Goal: Task Accomplishment & Management: Complete application form

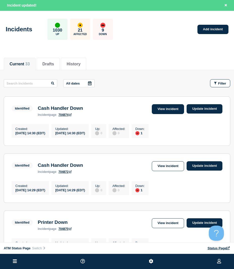
click at [168, 109] on link "View incident" at bounding box center [168, 109] width 33 height 10
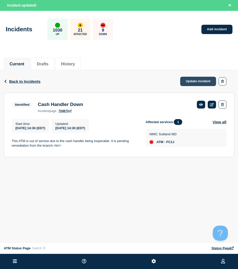
click at [194, 79] on link "Update incident" at bounding box center [198, 81] width 36 height 9
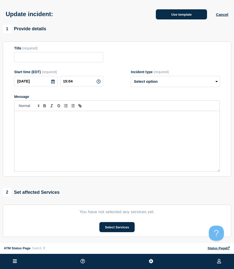
type input "Cash Handler Down"
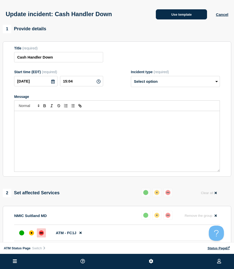
click at [170, 15] on button "Use template" at bounding box center [181, 14] width 51 height 10
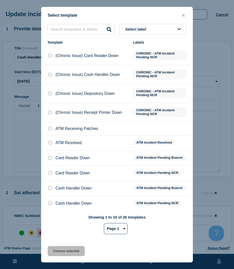
click at [50, 144] on input "ATM Resolved checkbox" at bounding box center [49, 142] width 3 height 3
checkbox input "true"
click at [60, 250] on button "Choose selected" at bounding box center [66, 251] width 37 height 10
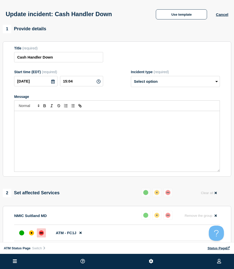
select select "resolved"
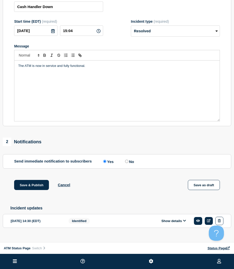
click at [29, 193] on div "Save & Publish Cancel Save as draft" at bounding box center [117, 191] width 228 height 23
click at [30, 186] on button "Save & Publish" at bounding box center [31, 185] width 35 height 10
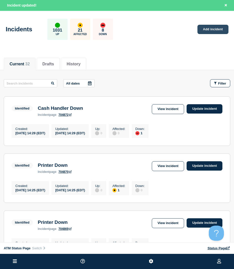
click at [204, 29] on link "Add incident" at bounding box center [212, 29] width 31 height 9
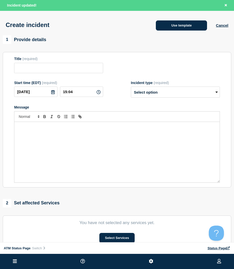
click at [186, 25] on button "Use template" at bounding box center [181, 25] width 51 height 10
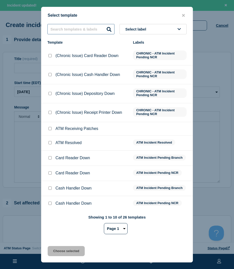
click at [78, 29] on input "text" at bounding box center [80, 29] width 67 height 10
type input "depository"
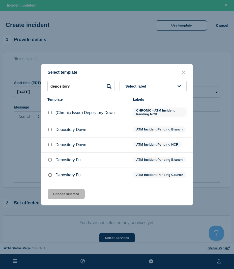
click at [50, 130] on input "Depository Down checkbox" at bounding box center [49, 129] width 3 height 3
checkbox input "true"
click at [66, 195] on button "Choose selected" at bounding box center [66, 194] width 37 height 10
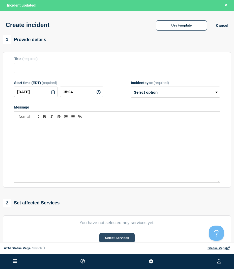
type input "Depository Down"
select select "identified"
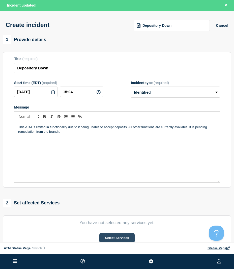
click at [119, 239] on button "Select Services" at bounding box center [116, 238] width 35 height 10
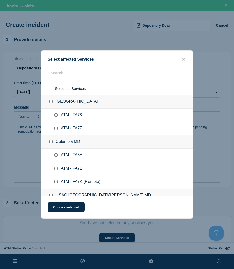
click at [64, 61] on div "Select affected Services" at bounding box center [116, 59] width 151 height 5
click at [65, 72] on input "text" at bounding box center [117, 73] width 139 height 10
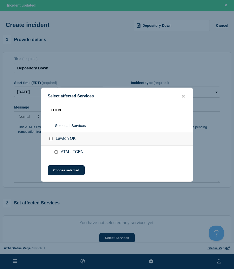
type input "FCEN"
click at [56, 152] on input "ATM - FCEN checkbox" at bounding box center [55, 151] width 3 height 3
checkbox input "true"
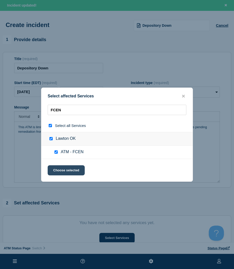
click at [57, 172] on button "Choose selected" at bounding box center [66, 170] width 37 height 10
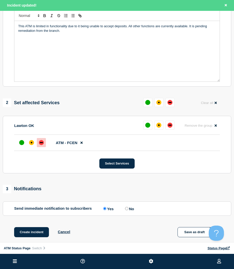
click at [41, 143] on div "down" at bounding box center [41, 142] width 5 height 5
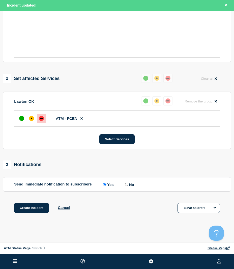
click at [30, 213] on div "Create incident Cancel Save as draft" at bounding box center [117, 214] width 228 height 23
drag, startPoint x: 29, startPoint y: 209, endPoint x: 25, endPoint y: 211, distance: 4.5
click at [29, 209] on button "Create incident" at bounding box center [31, 208] width 35 height 10
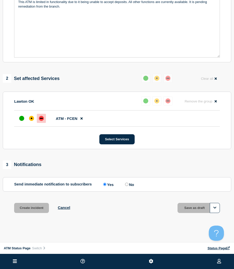
scroll to position [115, 0]
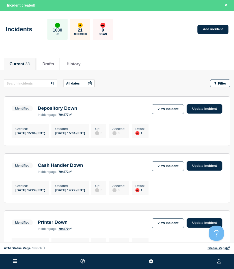
click at [130, 83] on div "All dates Filter" at bounding box center [117, 83] width 226 height 8
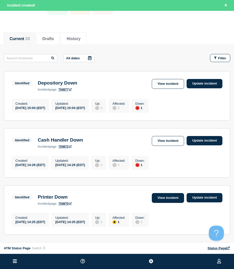
scroll to position [50, 0]
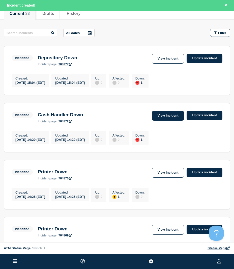
click at [171, 116] on link "View incident" at bounding box center [168, 116] width 33 height 10
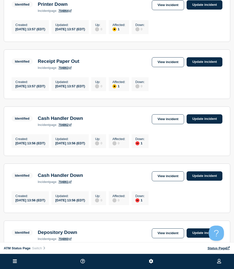
scroll to position [403, 0]
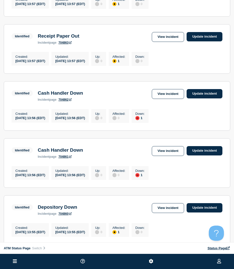
click at [169, 99] on link "View incident" at bounding box center [168, 94] width 33 height 10
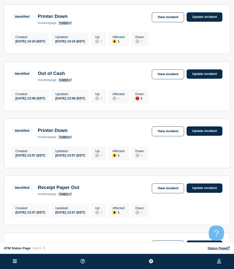
scroll to position [378, 0]
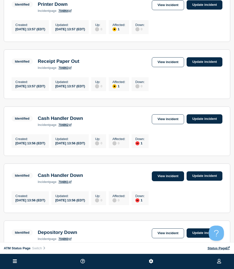
click at [169, 181] on link "View incident" at bounding box center [168, 176] width 33 height 10
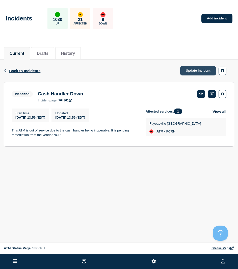
click at [202, 70] on link "Update incident" at bounding box center [198, 70] width 36 height 9
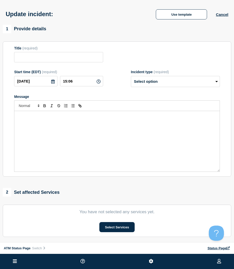
type input "Cash Handler Down"
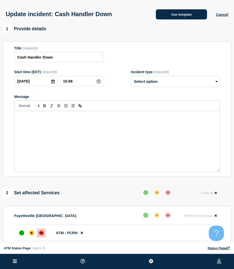
click at [200, 14] on button "Use template" at bounding box center [181, 14] width 51 height 10
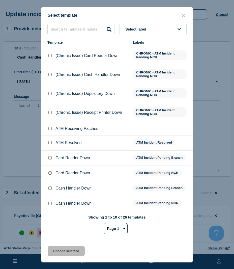
click at [49, 143] on input "ATM Resolved checkbox" at bounding box center [49, 142] width 3 height 3
checkbox input "true"
click at [59, 250] on button "Choose selected" at bounding box center [66, 251] width 37 height 10
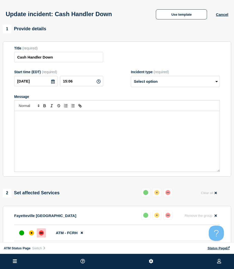
select select "resolved"
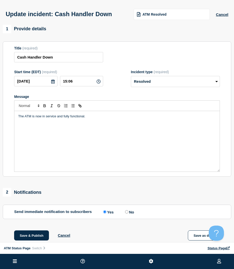
scroll to position [58, 0]
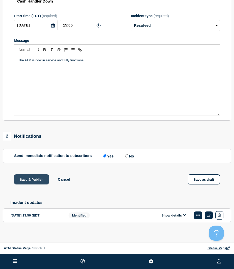
click at [43, 183] on button "Save & Publish" at bounding box center [31, 179] width 35 height 10
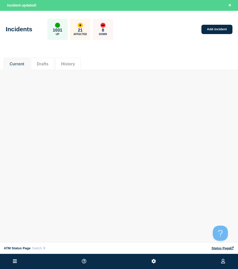
click at [117, 127] on body "Home ATM Status Page Hub Operations Overview Incident Maintenance Platform Aler…" at bounding box center [119, 134] width 238 height 269
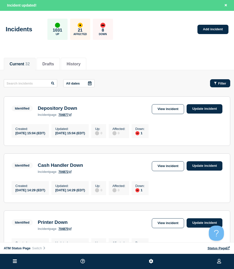
click at [223, 85] on button "Filter" at bounding box center [220, 83] width 20 height 8
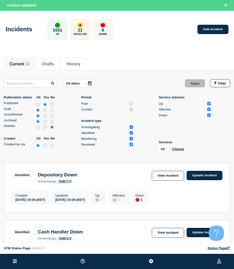
click at [222, 127] on ul "Publication status All Yes No Published Draft Unconfirmed Archived Deleted Crea…" at bounding box center [117, 124] width 226 height 58
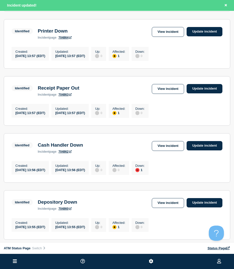
scroll to position [454, 0]
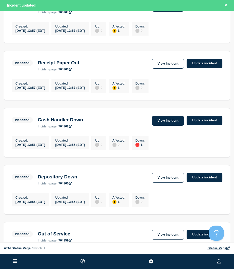
click at [164, 125] on link "View incident" at bounding box center [168, 121] width 33 height 10
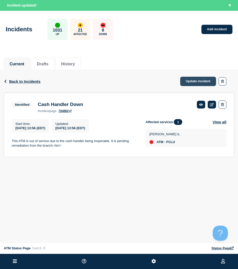
click at [183, 80] on link "Update incident" at bounding box center [198, 81] width 36 height 9
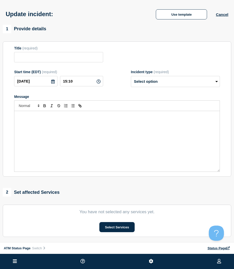
type input "Cash Handler Down"
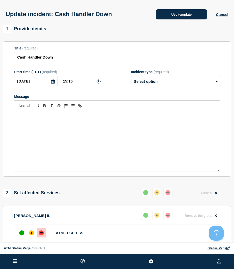
drag, startPoint x: 167, startPoint y: 21, endPoint x: 169, endPoint y: 16, distance: 5.2
click at [167, 21] on div "Update incident: Cash Handler Down Use template Cancel" at bounding box center [117, 12] width 234 height 25
click at [169, 16] on button "Use template" at bounding box center [181, 14] width 51 height 10
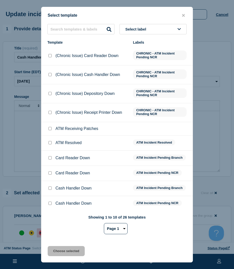
click at [50, 143] on input "ATM Resolved checkbox" at bounding box center [49, 142] width 3 height 3
checkbox input "true"
click at [55, 250] on button "Choose selected" at bounding box center [66, 251] width 37 height 10
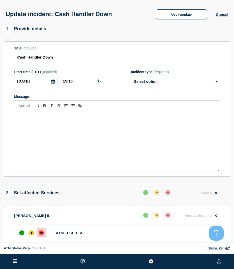
select select "resolved"
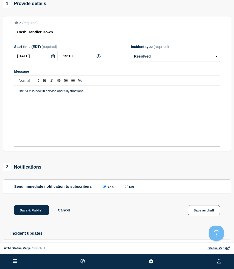
scroll to position [50, 0]
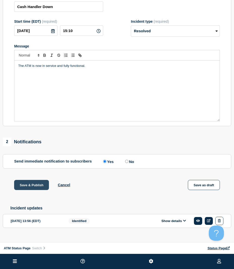
click at [35, 184] on button "Save & Publish" at bounding box center [31, 185] width 35 height 10
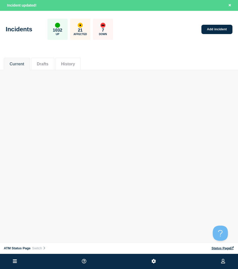
click at [219, 34] on div "Incidents 1032 Up 21 Affected 7 Down Add incident" at bounding box center [119, 27] width 238 height 31
click at [219, 30] on link "Add incident" at bounding box center [216, 29] width 31 height 9
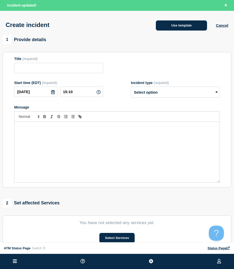
click at [166, 24] on button "Use template" at bounding box center [181, 25] width 51 height 10
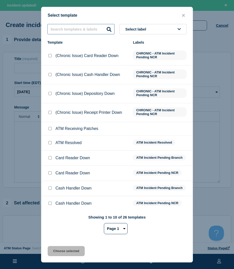
click at [63, 30] on input "text" at bounding box center [80, 29] width 67 height 10
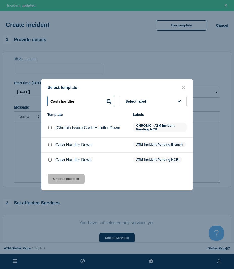
type input "Cash handler"
click at [50, 146] on input "Cash Handler Down checkbox" at bounding box center [49, 144] width 3 height 3
checkbox input "true"
click at [64, 178] on button "Choose selected" at bounding box center [66, 179] width 37 height 10
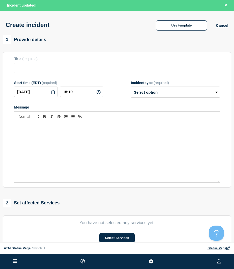
type input "Cash Handler Down"
select select "identified"
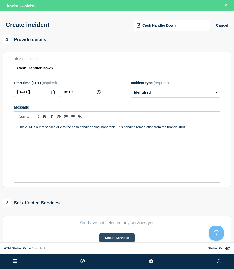
click at [129, 235] on button "Select Services" at bounding box center [116, 238] width 35 height 10
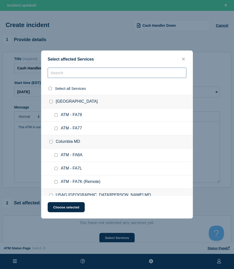
click at [58, 73] on input "text" at bounding box center [117, 73] width 139 height 10
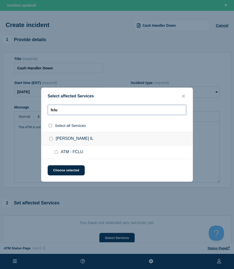
type input "fclu"
click at [56, 150] on div at bounding box center [56, 151] width 7 height 5
click at [54, 152] on div at bounding box center [56, 151] width 7 height 5
click at [56, 150] on input "ATM - FCLU checkbox" at bounding box center [55, 151] width 3 height 3
checkbox input "true"
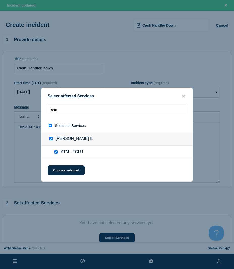
checkbox input "true"
click at [55, 167] on button "Choose selected" at bounding box center [66, 170] width 37 height 10
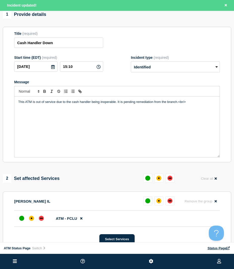
scroll to position [76, 0]
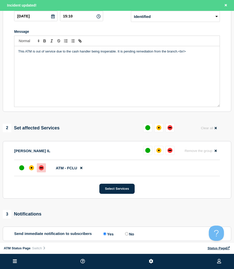
click at [43, 166] on div at bounding box center [41, 167] width 9 height 9
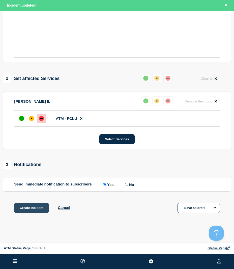
click at [40, 210] on button "Create incident" at bounding box center [31, 208] width 35 height 10
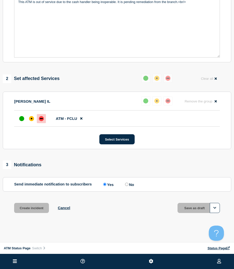
scroll to position [115, 0]
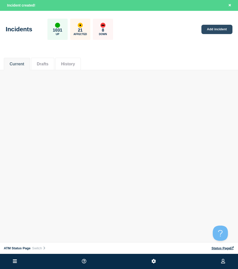
click at [219, 32] on link "Add incident" at bounding box center [216, 29] width 31 height 9
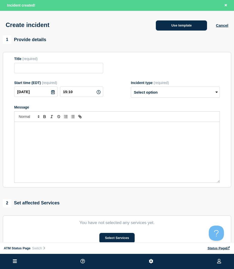
click at [179, 27] on button "Use template" at bounding box center [181, 25] width 51 height 10
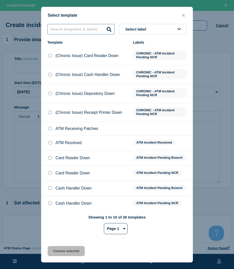
click at [60, 30] on input "text" at bounding box center [80, 29] width 67 height 10
type input "cash handler"
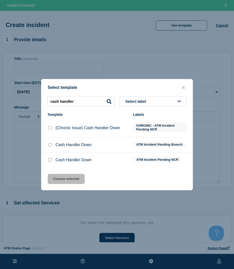
click at [49, 144] on input "Cash Handler Down checkbox" at bounding box center [49, 144] width 3 height 3
checkbox input "true"
click at [59, 177] on button "Choose selected" at bounding box center [66, 179] width 37 height 10
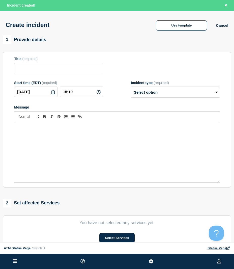
type input "Cash Handler Down"
select select "identified"
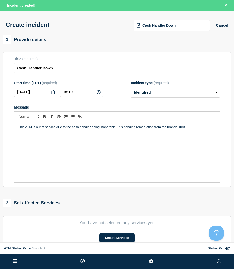
scroll to position [76, 0]
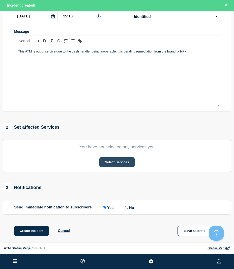
click at [111, 166] on button "Select Services" at bounding box center [116, 162] width 35 height 10
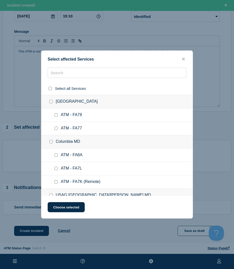
click at [74, 68] on div "Select affected Services Select all Services [GEOGRAPHIC_DATA] [GEOGRAPHIC_DATA…" at bounding box center [117, 134] width 152 height 168
click at [75, 72] on input "text" at bounding box center [117, 73] width 139 height 10
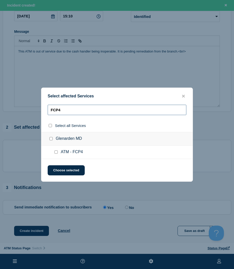
type input "FCP4"
click at [55, 153] on div at bounding box center [56, 151] width 7 height 5
click at [55, 153] on input "ATM - FCP4 checkbox" at bounding box center [55, 151] width 3 height 3
checkbox input "true"
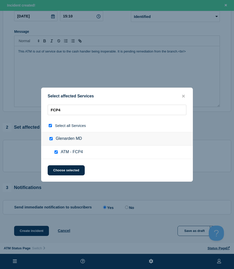
checkbox input "true"
click at [71, 170] on button "Choose selected" at bounding box center [66, 170] width 37 height 10
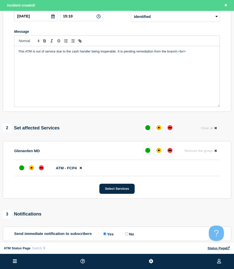
scroll to position [126, 0]
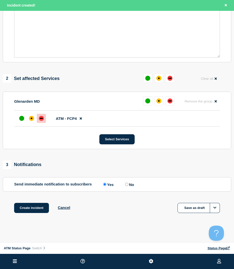
click at [40, 117] on div "down" at bounding box center [41, 118] width 5 height 5
click at [39, 209] on button "Create incident" at bounding box center [31, 208] width 35 height 10
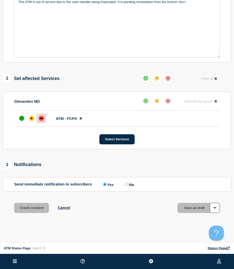
scroll to position [115, 0]
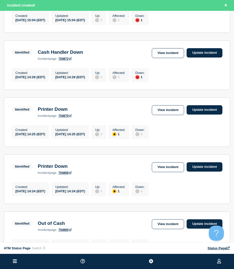
scroll to position [277, 0]
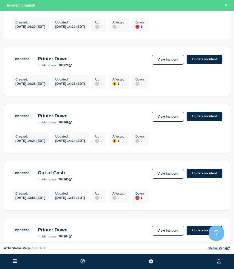
click at [168, 178] on link "View incident" at bounding box center [168, 174] width 33 height 10
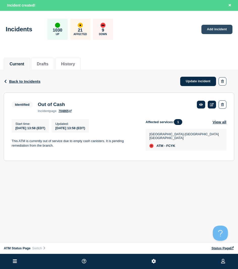
click at [209, 29] on link "Add incident" at bounding box center [216, 29] width 31 height 9
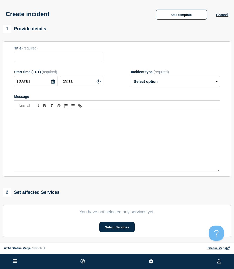
scroll to position [50, 0]
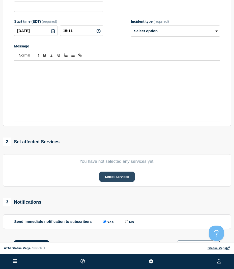
click at [116, 178] on button "Select Services" at bounding box center [116, 176] width 35 height 10
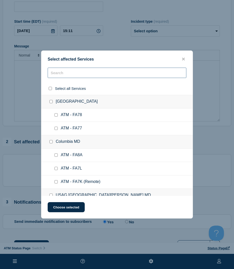
click at [66, 72] on input "text" at bounding box center [117, 73] width 139 height 10
type input "FCYK"
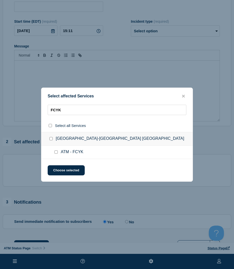
click at [56, 150] on div at bounding box center [56, 151] width 7 height 5
click at [56, 152] on input "ATM - FCYK checkbox" at bounding box center [55, 151] width 3 height 3
checkbox input "true"
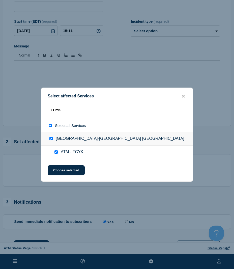
click at [57, 165] on div "Select affected Services FCYK Select all Services [GEOGRAPHIC_DATA]-[GEOGRAPHIC…" at bounding box center [117, 134] width 152 height 94
click at [55, 169] on button "Choose selected" at bounding box center [66, 170] width 37 height 10
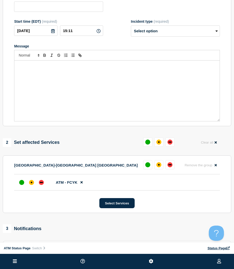
click at [47, 181] on li "ATM - FCYK" at bounding box center [117, 182] width 206 height 16
click at [45, 180] on div at bounding box center [41, 182] width 9 height 9
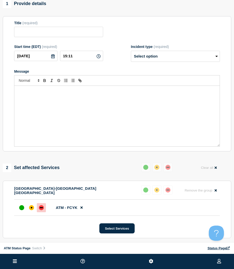
scroll to position [0, 0]
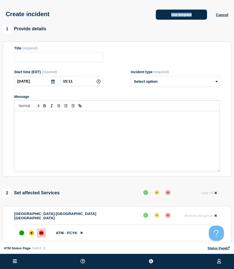
click at [171, 20] on div "Create incident Use template Cancel" at bounding box center [117, 12] width 234 height 25
click at [170, 18] on button "Use template" at bounding box center [181, 15] width 51 height 10
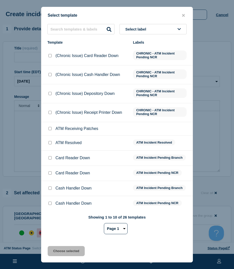
click at [51, 143] on input "ATM Resolved checkbox" at bounding box center [49, 142] width 3 height 3
checkbox input "true"
click at [54, 257] on div "Select template Select label Template Labels (Chronic Issue) Card Reader Down C…" at bounding box center [117, 134] width 152 height 255
click at [56, 252] on button "Choose selected" at bounding box center [66, 251] width 37 height 10
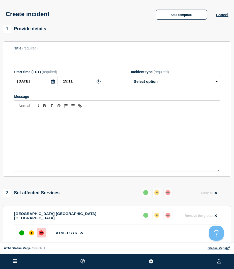
type input "ATM Resolved"
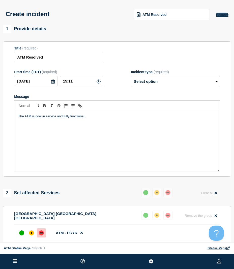
click at [218, 14] on button "Cancel" at bounding box center [222, 15] width 12 height 4
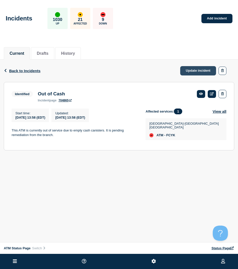
click at [204, 68] on link "Update incident" at bounding box center [198, 70] width 36 height 9
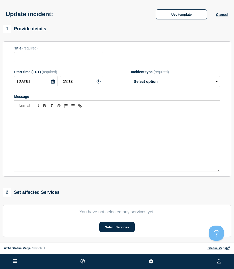
type input "Out of Cash"
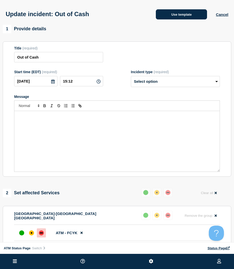
click at [178, 18] on button "Use template" at bounding box center [181, 14] width 51 height 10
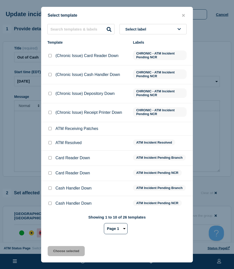
click at [50, 143] on input "ATM Resolved checkbox" at bounding box center [49, 142] width 3 height 3
checkbox input "true"
click at [54, 251] on button "Choose selected" at bounding box center [66, 251] width 37 height 10
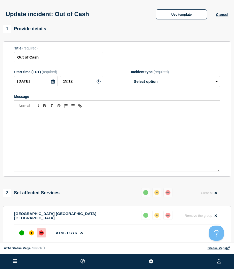
select select "resolved"
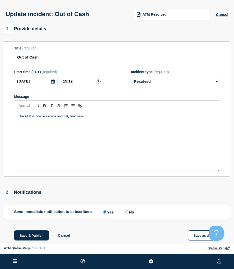
scroll to position [58, 0]
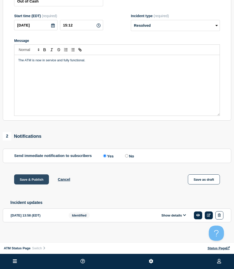
drag, startPoint x: 45, startPoint y: 168, endPoint x: 43, endPoint y: 176, distance: 7.8
click at [46, 170] on div "1 Provide details Title (required) Out of Cash Start time (EDT) (required) [DAT…" at bounding box center [117, 103] width 234 height 269
click at [30, 188] on div "Save & Publish Cancel Save as draft" at bounding box center [117, 185] width 228 height 23
click at [29, 183] on div "Save & Publish Cancel Save as draft" at bounding box center [117, 185] width 228 height 23
drag, startPoint x: 29, startPoint y: 183, endPoint x: 25, endPoint y: 179, distance: 5.7
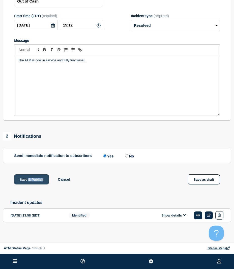
click at [24, 177] on button "Save & Publish" at bounding box center [31, 179] width 35 height 10
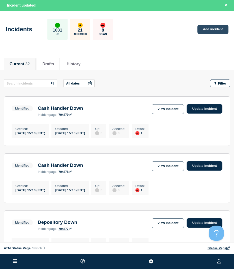
click at [212, 32] on link "Add incident" at bounding box center [212, 29] width 31 height 9
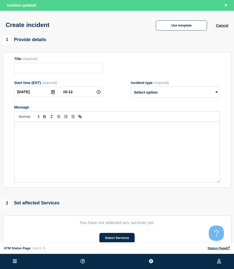
click at [158, 33] on div "Create incident Use template Cancel" at bounding box center [117, 23] width 234 height 25
click at [159, 30] on button "Use template" at bounding box center [181, 25] width 51 height 10
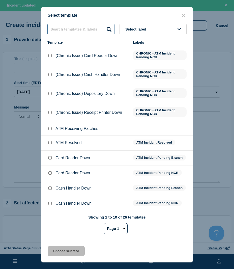
click at [102, 30] on input "text" at bounding box center [80, 29] width 67 height 10
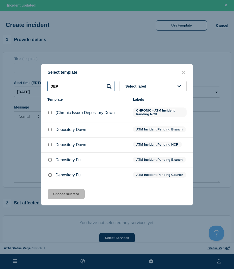
type input "DEP"
click at [51, 128] on input "Depository Down checkbox" at bounding box center [49, 129] width 3 height 3
checkbox input "true"
click at [74, 193] on button "Choose selected" at bounding box center [66, 194] width 37 height 10
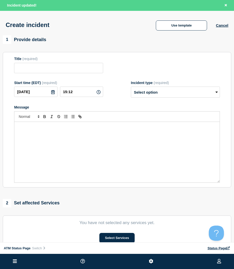
type input "Depository Down"
select select "identified"
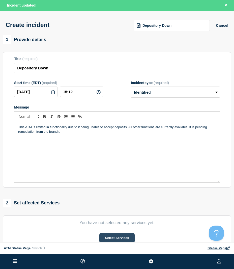
click at [111, 236] on button "Select Services" at bounding box center [116, 238] width 35 height 10
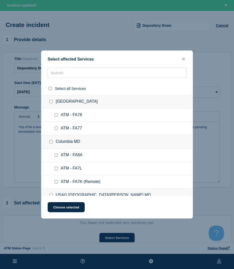
click at [78, 82] on div at bounding box center [116, 88] width 151 height 13
click at [75, 76] on input "text" at bounding box center [117, 73] width 139 height 10
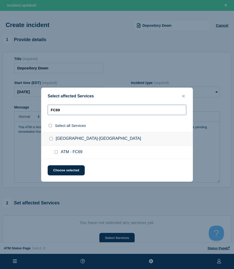
type input "FC69"
click at [56, 152] on input "ATM - FC69 checkbox" at bounding box center [55, 151] width 3 height 3
checkbox input "true"
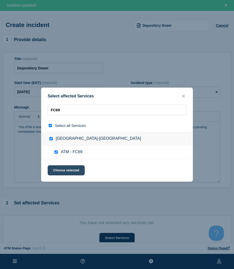
click at [59, 170] on button "Choose selected" at bounding box center [66, 170] width 37 height 10
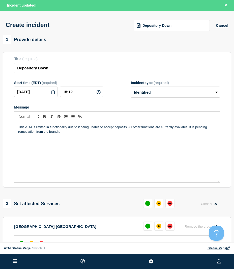
scroll to position [25, 0]
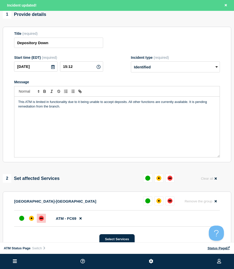
click at [37, 219] on div at bounding box center [41, 217] width 9 height 9
click at [32, 219] on div "affected" at bounding box center [32, 218] width 2 height 2
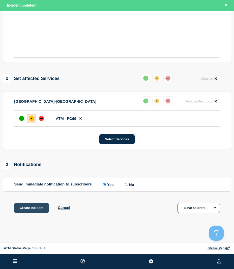
click at [34, 211] on button "Create incident" at bounding box center [31, 208] width 35 height 10
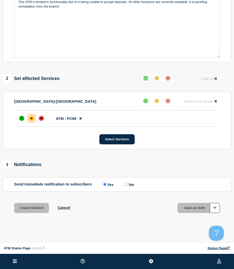
scroll to position [115, 0]
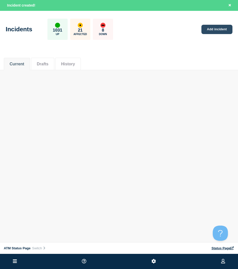
click at [211, 25] on link "Add incident" at bounding box center [216, 29] width 31 height 9
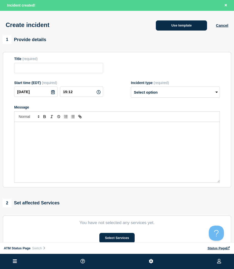
click at [180, 27] on button "Use template" at bounding box center [181, 25] width 51 height 10
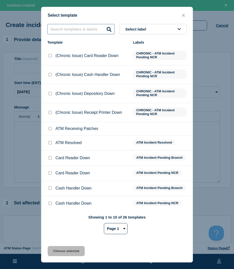
click at [93, 31] on input "text" at bounding box center [80, 29] width 67 height 10
type input "DEP"
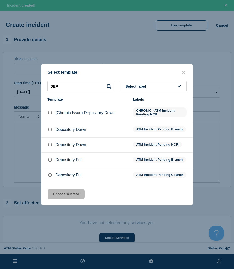
click at [48, 144] on input "Depository Down checkbox" at bounding box center [49, 144] width 3 height 3
checkbox input "true"
click at [78, 194] on button "Choose selected" at bounding box center [66, 194] width 37 height 10
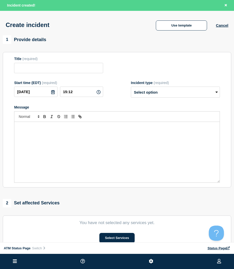
type input "Depository Down"
select select "identified"
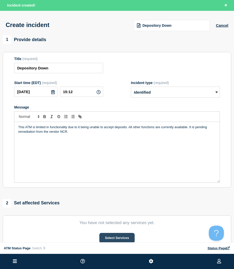
click at [111, 237] on button "Select Services" at bounding box center [116, 238] width 35 height 10
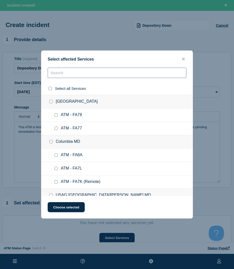
click at [68, 77] on input "text" at bounding box center [117, 73] width 139 height 10
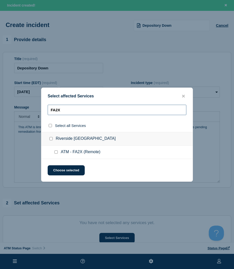
type input "FA2X"
click at [55, 152] on input "ATM - FA2X (Remote) checkbox" at bounding box center [55, 151] width 3 height 3
checkbox input "true"
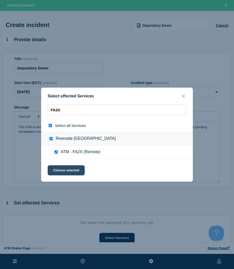
click at [54, 170] on button "Choose selected" at bounding box center [66, 170] width 37 height 10
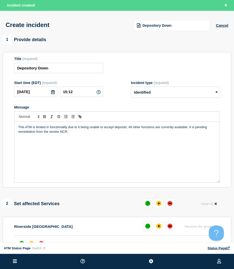
scroll to position [25, 0]
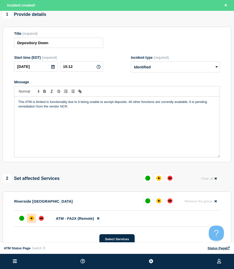
click at [31, 219] on div "affected" at bounding box center [32, 218] width 2 height 2
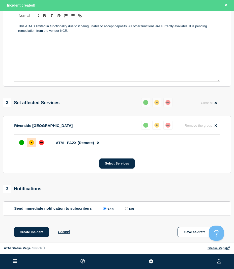
click at [27, 227] on div "1 Provide details Title (required) Depository Down Start time (EDT) (required) …" at bounding box center [117, 91] width 234 height 315
click at [40, 233] on button "Create incident" at bounding box center [31, 232] width 35 height 10
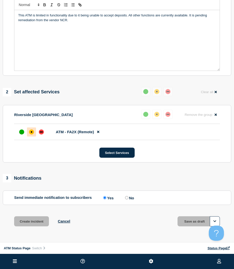
scroll to position [90, 0]
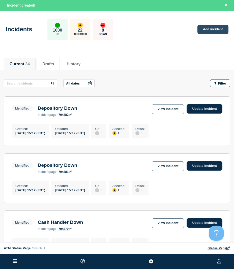
click at [204, 28] on link "Add incident" at bounding box center [212, 29] width 31 height 9
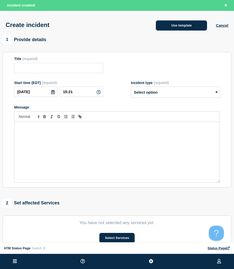
click at [171, 28] on button "Use template" at bounding box center [181, 25] width 51 height 10
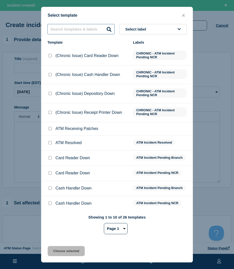
click at [69, 34] on input "text" at bounding box center [80, 29] width 67 height 10
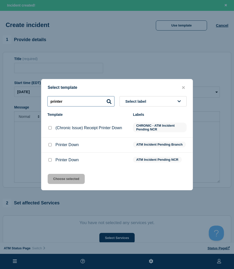
type input "printer"
click at [50, 144] on input "Printer Down checkbox" at bounding box center [49, 144] width 3 height 3
checkbox input "true"
click at [62, 180] on button "Choose selected" at bounding box center [66, 179] width 37 height 10
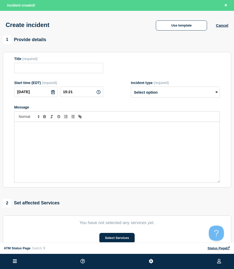
scroll to position [25, 0]
type input "Printer Down"
select select "identified"
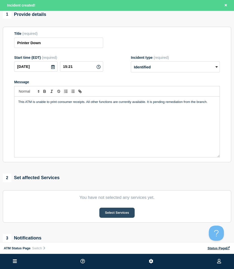
click at [101, 209] on button "Select Services" at bounding box center [116, 212] width 35 height 10
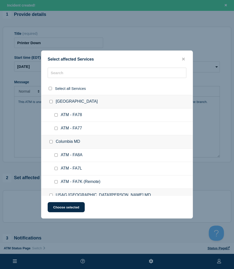
click at [65, 82] on div at bounding box center [116, 88] width 151 height 13
click at [65, 78] on input "text" at bounding box center [117, 73] width 139 height 10
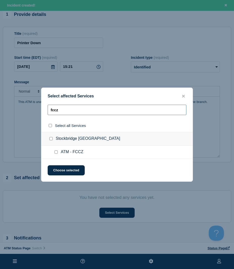
type input "fccz"
click at [56, 154] on div at bounding box center [56, 151] width 7 height 5
click at [55, 153] on input "ATM - FCCZ checkbox" at bounding box center [55, 151] width 3 height 3
checkbox input "true"
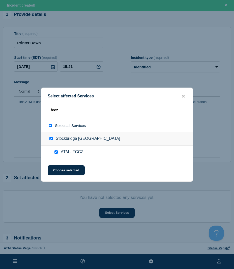
checkbox input "true"
click at [56, 167] on button "Choose selected" at bounding box center [66, 170] width 37 height 10
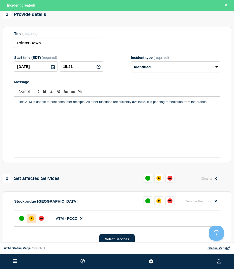
click at [32, 218] on div "affected" at bounding box center [31, 217] width 5 height 5
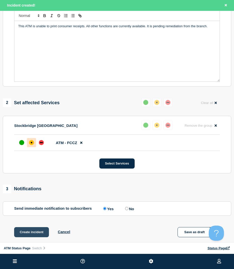
click at [37, 228] on button "Create incident" at bounding box center [31, 232] width 35 height 10
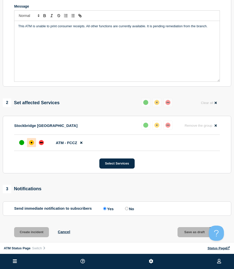
scroll to position [90, 0]
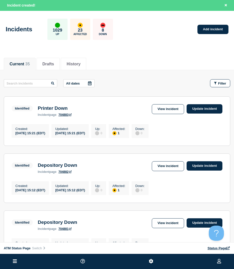
drag, startPoint x: 232, startPoint y: 89, endPoint x: 225, endPoint y: 85, distance: 8.2
click at [224, 85] on span "Filter" at bounding box center [222, 83] width 8 height 4
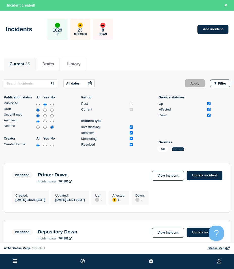
click at [182, 149] on button "Change" at bounding box center [178, 149] width 12 height 4
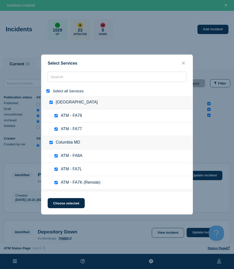
click at [47, 92] on input "select all" at bounding box center [47, 90] width 3 height 3
checkbox input "false"
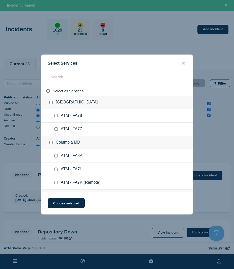
checkbox input "false"
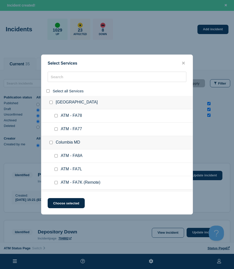
checkbox input "false"
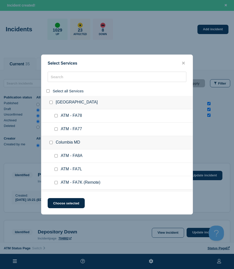
checkbox input "false"
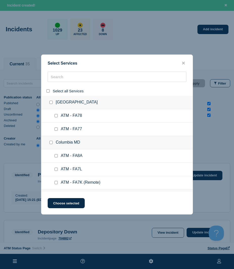
checkbox input "false"
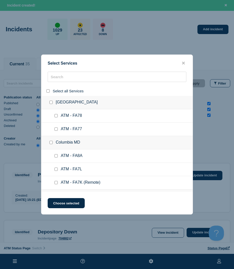
checkbox input "false"
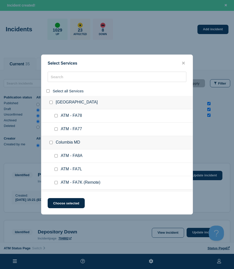
checkbox input "false"
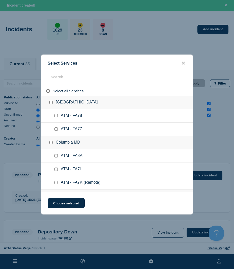
checkbox input "false"
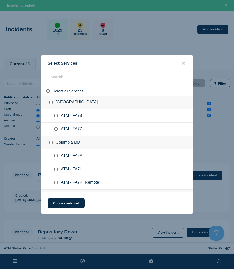
checkbox input "false"
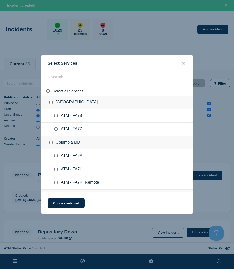
checkbox input "false"
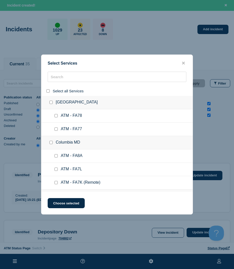
checkbox input "false"
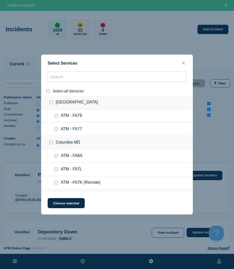
checkbox input "false"
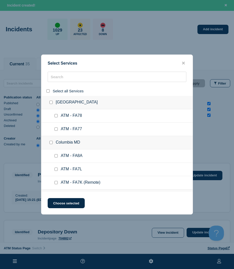
checkbox input "false"
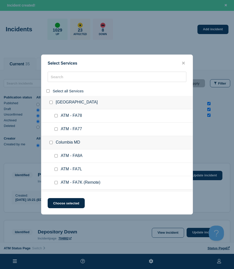
checkbox input "false"
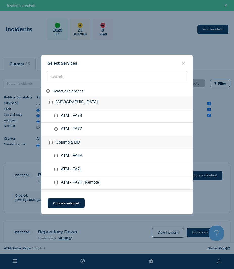
checkbox input "false"
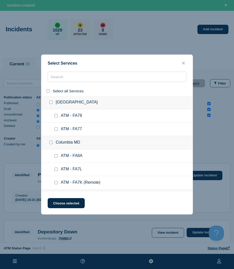
checkbox input "false"
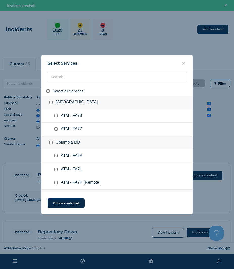
checkbox input "false"
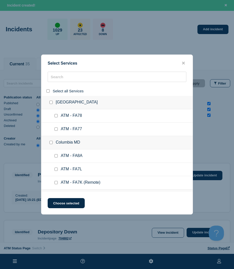
checkbox input "false"
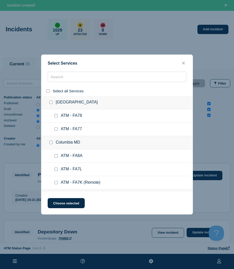
checkbox input "false"
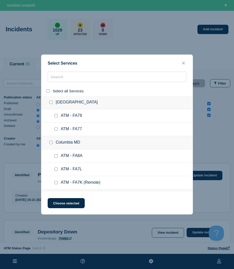
checkbox input "false"
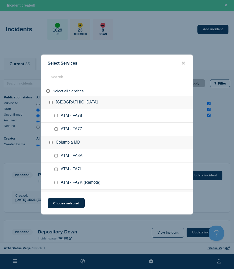
checkbox input "false"
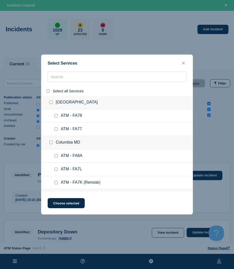
checkbox input "false"
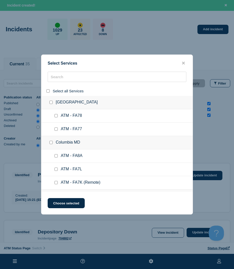
checkbox input "false"
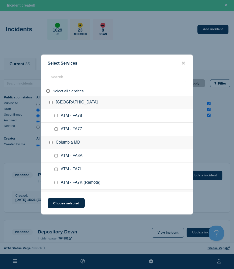
checkbox input "false"
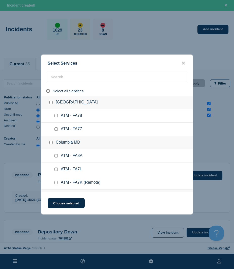
checkbox input "false"
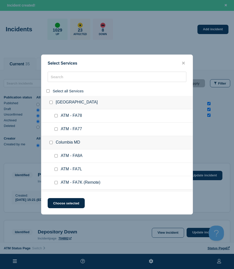
checkbox input "false"
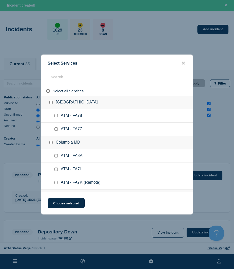
checkbox input "false"
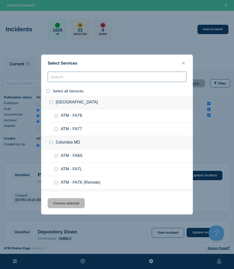
click at [57, 78] on input "search" at bounding box center [117, 77] width 139 height 10
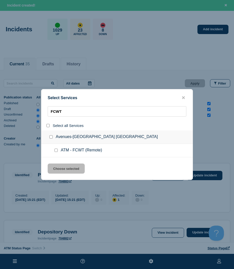
click at [56, 150] on input "service: ATM - FCWT (Remote)" at bounding box center [55, 149] width 3 height 3
click at [58, 167] on button "Choose selected" at bounding box center [66, 168] width 37 height 10
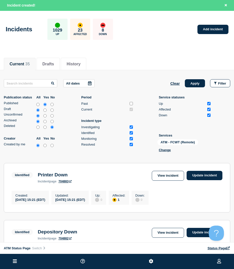
click at [196, 88] on div "All dates Clear Apply Filter Publication status All Yes No Published Draft Unco…" at bounding box center [117, 116] width 226 height 75
click at [196, 85] on button "Apply" at bounding box center [195, 83] width 20 height 8
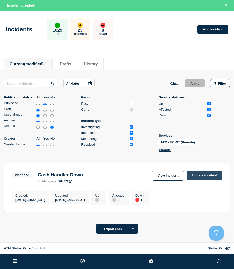
click at [208, 176] on link "Update incident" at bounding box center [204, 175] width 36 height 9
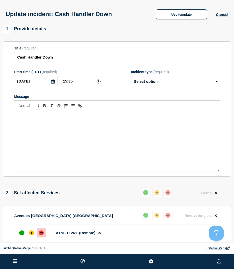
click at [200, 23] on div "Update incident: Cash Handler Down Use template Cancel" at bounding box center [117, 12] width 234 height 25
click at [193, 17] on button "Use template" at bounding box center [181, 14] width 51 height 10
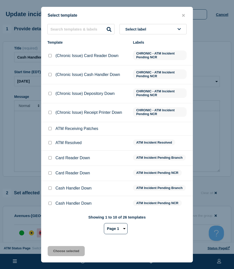
click at [52, 143] on div at bounding box center [49, 142] width 5 height 5
click at [50, 142] on input "ATM Resolved checkbox" at bounding box center [49, 142] width 3 height 3
click at [59, 247] on button "Choose selected" at bounding box center [66, 251] width 37 height 10
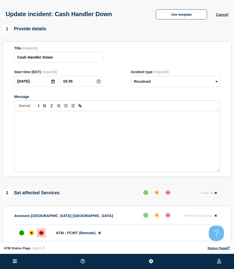
scroll to position [58, 0]
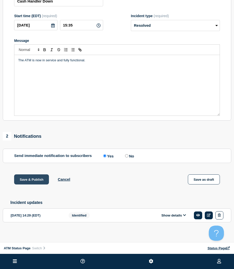
click at [35, 182] on button "Save & Publish" at bounding box center [31, 179] width 35 height 10
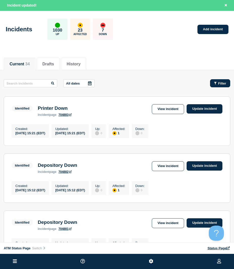
click at [224, 86] on button "Filter" at bounding box center [220, 83] width 20 height 8
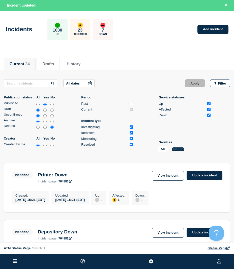
click at [179, 150] on button "Change" at bounding box center [178, 149] width 12 height 4
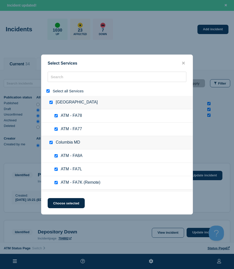
click at [45, 93] on div at bounding box center [48, 90] width 7 height 5
click at [48, 92] on input "select all" at bounding box center [47, 90] width 3 height 3
click at [56, 86] on div at bounding box center [116, 91] width 151 height 10
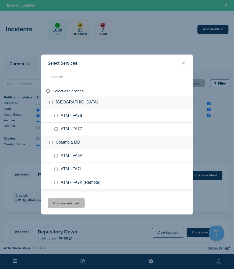
click at [57, 80] on input "search" at bounding box center [117, 77] width 139 height 10
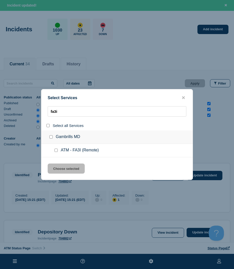
click at [56, 148] on div at bounding box center [56, 150] width 7 height 5
click at [55, 150] on input "service: ATM - FA3I (Remote)" at bounding box center [55, 149] width 3 height 3
click at [58, 165] on button "Choose selected" at bounding box center [66, 168] width 37 height 10
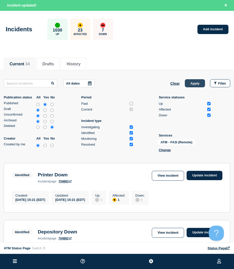
click at [196, 84] on button "Apply" at bounding box center [195, 83] width 20 height 8
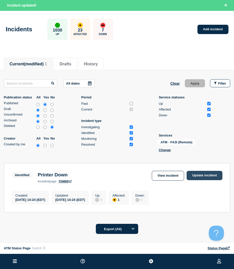
click at [203, 177] on link "Update incident" at bounding box center [204, 175] width 36 height 9
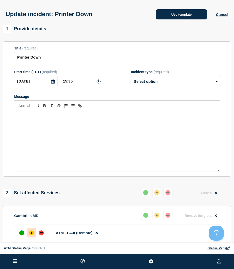
click at [175, 12] on button "Use template" at bounding box center [181, 14] width 51 height 10
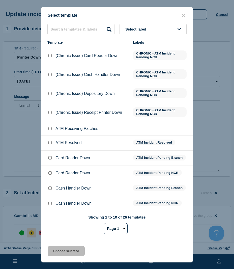
click at [49, 145] on div at bounding box center [49, 142] width 5 height 5
click at [49, 144] on input "ATM Resolved checkbox" at bounding box center [49, 142] width 3 height 3
click at [61, 252] on button "Choose selected" at bounding box center [66, 251] width 37 height 10
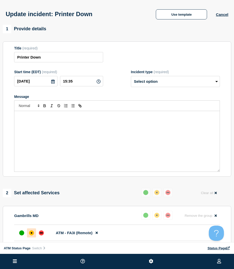
scroll to position [58, 0]
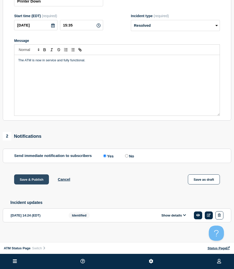
click at [32, 179] on button "Save & Publish" at bounding box center [31, 179] width 35 height 10
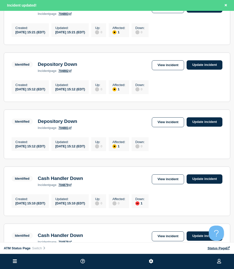
scroll to position [151, 0]
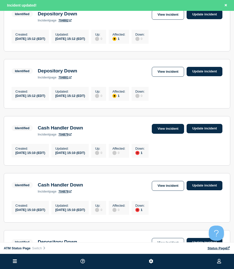
click at [157, 134] on link "View incident" at bounding box center [168, 129] width 33 height 10
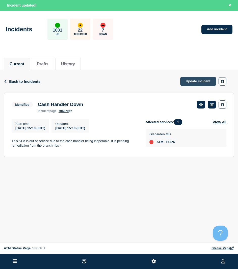
click at [189, 79] on link "Update incident" at bounding box center [198, 81] width 36 height 9
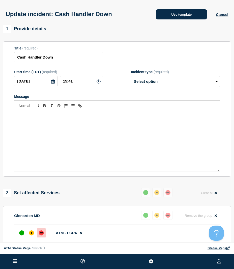
click at [167, 16] on button "Use template" at bounding box center [181, 14] width 51 height 10
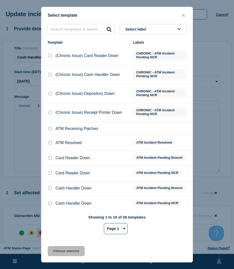
click at [50, 143] on input "ATM Resolved checkbox" at bounding box center [49, 142] width 3 height 3
click at [62, 251] on button "Choose selected" at bounding box center [66, 251] width 37 height 10
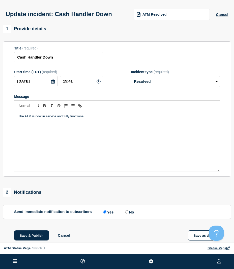
scroll to position [50, 0]
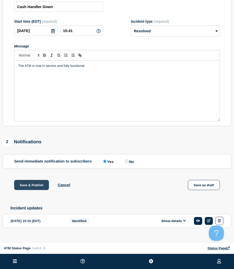
click at [27, 183] on button "Save & Publish" at bounding box center [31, 185] width 35 height 10
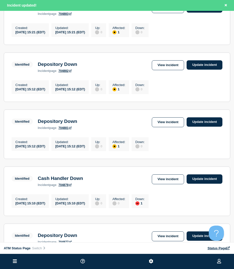
scroll to position [151, 0]
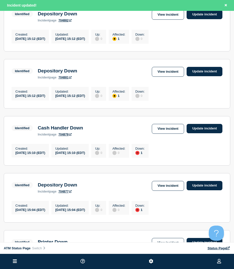
click at [163, 134] on link "View incident" at bounding box center [168, 129] width 33 height 10
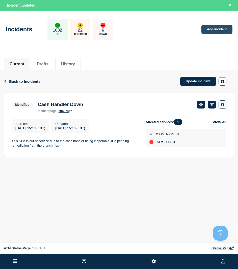
click at [221, 28] on link "Add incident" at bounding box center [216, 29] width 31 height 9
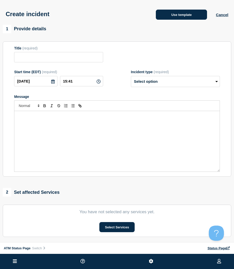
click at [169, 15] on button "Use template" at bounding box center [181, 15] width 51 height 10
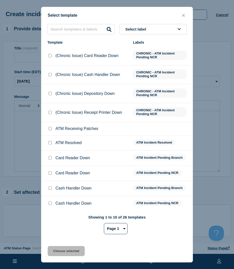
click at [49, 144] on input "ATM Resolved checkbox" at bounding box center [49, 142] width 3 height 3
click at [50, 252] on button "Choose selected" at bounding box center [66, 251] width 37 height 10
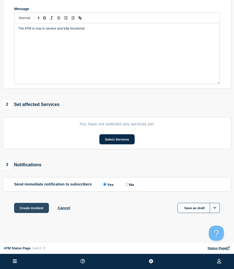
click at [43, 204] on button "Create incident" at bounding box center [31, 208] width 35 height 10
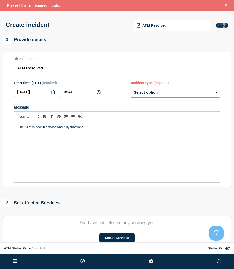
click at [224, 24] on div "ATM Resolved Cancel" at bounding box center [178, 25] width 101 height 12
drag, startPoint x: 224, startPoint y: 24, endPoint x: 217, endPoint y: 25, distance: 6.6
click at [217, 25] on button "Cancel" at bounding box center [222, 25] width 12 height 4
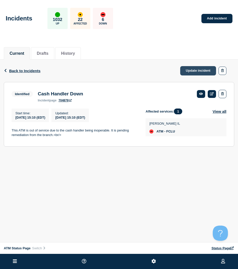
click at [195, 69] on link "Update incident" at bounding box center [198, 70] width 36 height 9
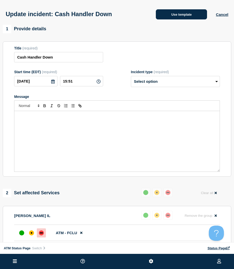
click at [178, 12] on button "Use template" at bounding box center [181, 14] width 51 height 10
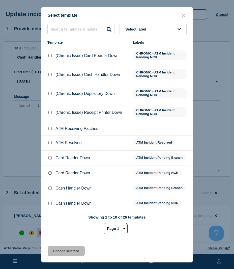
click at [51, 142] on input "ATM Resolved checkbox" at bounding box center [49, 142] width 3 height 3
click at [60, 248] on button "Choose selected" at bounding box center [66, 251] width 37 height 10
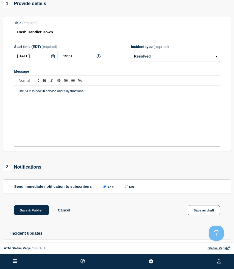
scroll to position [58, 0]
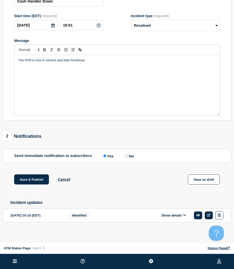
click at [32, 183] on div "Save & Publish Cancel Save as draft" at bounding box center [117, 185] width 228 height 23
click at [31, 180] on button "Save & Publish" at bounding box center [31, 179] width 35 height 10
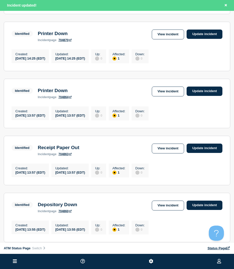
scroll to position [202, 0]
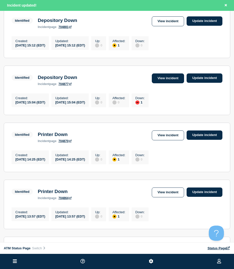
click at [159, 79] on section "Identified Depository Down incident page 704877 View incident Update incident C…" at bounding box center [117, 90] width 226 height 49
click at [158, 80] on link "View incident" at bounding box center [168, 78] width 33 height 10
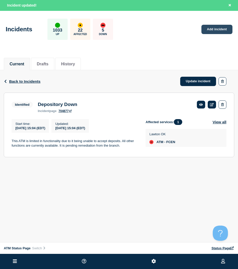
click at [210, 29] on link "Add incident" at bounding box center [216, 29] width 31 height 9
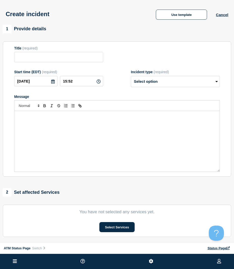
click at [193, 10] on div "Use template Cancel" at bounding box center [187, 14] width 81 height 11
click at [192, 13] on button "Use template" at bounding box center [181, 15] width 51 height 10
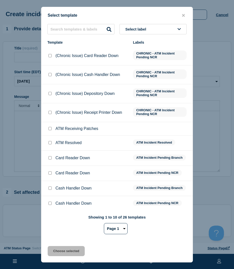
click at [50, 144] on input "ATM Resolved checkbox" at bounding box center [49, 142] width 3 height 3
click at [62, 249] on button "Choose selected" at bounding box center [66, 251] width 37 height 10
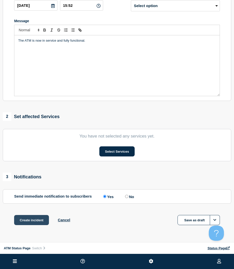
click at [24, 221] on button "Create incident" at bounding box center [31, 220] width 35 height 10
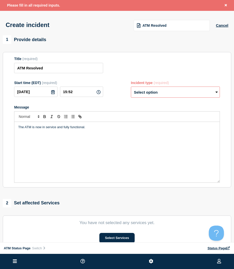
click at [152, 28] on div "ATM Resolved" at bounding box center [172, 25] width 76 height 11
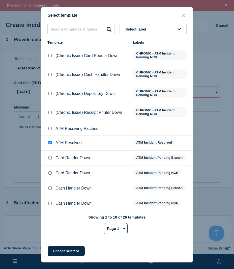
click at [51, 143] on input "ATM Resolved checkbox" at bounding box center [49, 142] width 3 height 3
click at [62, 259] on div "Select template Select label Template Labels (Chronic Issue) Card Reader Down C…" at bounding box center [117, 134] width 152 height 255
click at [62, 252] on button "Choose selected" at bounding box center [66, 251] width 37 height 10
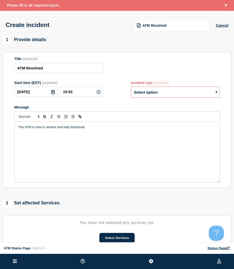
click at [171, 88] on select "Select option Investigating Identified Monitoring" at bounding box center [175, 91] width 89 height 11
click at [131, 88] on select "Select option Investigating Identified Monitoring" at bounding box center [175, 91] width 89 height 11
drag, startPoint x: 142, startPoint y: 98, endPoint x: 144, endPoint y: 96, distance: 2.7
click at [142, 98] on select "Select option Investigating Identified Monitoring" at bounding box center [175, 91] width 89 height 11
click at [120, 84] on div "Start time (EDT) (required) [DATE] 15:52 Incident type (required) Select option…" at bounding box center [117, 89] width 206 height 17
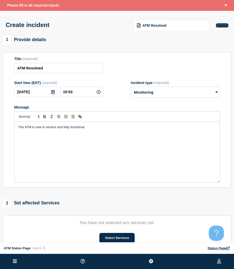
click at [225, 25] on button "Cancel" at bounding box center [222, 25] width 12 height 4
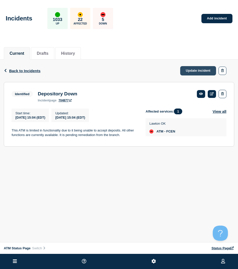
click at [192, 73] on link "Update incident" at bounding box center [198, 70] width 36 height 9
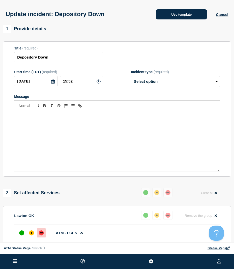
click at [175, 16] on button "Use template" at bounding box center [181, 14] width 51 height 10
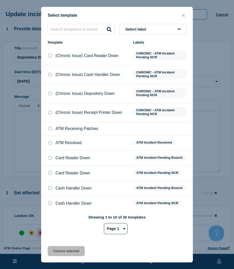
click at [49, 143] on input "ATM Resolved checkbox" at bounding box center [49, 142] width 3 height 3
click at [61, 253] on button "Choose selected" at bounding box center [66, 251] width 37 height 10
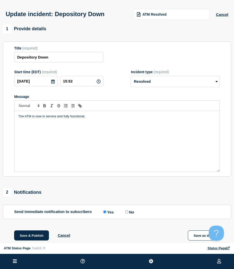
scroll to position [50, 0]
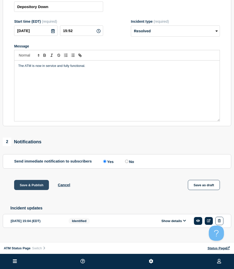
click at [40, 183] on button "Save & Publish" at bounding box center [31, 185] width 35 height 10
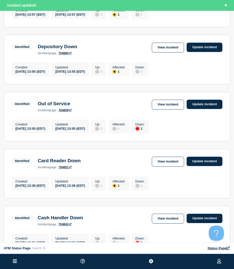
scroll to position [454, 0]
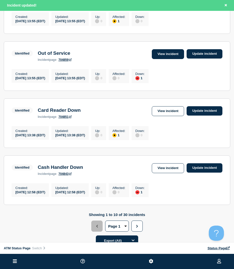
click at [163, 59] on link "View incident" at bounding box center [168, 54] width 33 height 10
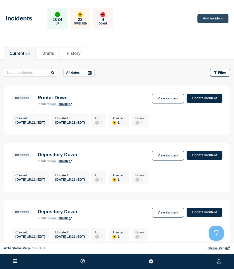
click at [200, 20] on link "Add incident" at bounding box center [212, 18] width 31 height 9
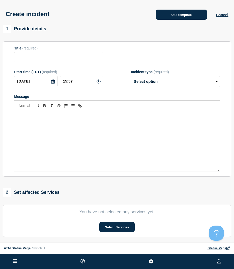
click at [169, 18] on button "Use template" at bounding box center [181, 15] width 51 height 10
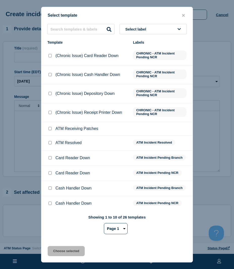
click at [74, 36] on div "Select label Template Labels (Chronic Issue) Card Reader Down CHRONIC - ATM Inc…" at bounding box center [116, 131] width 151 height 214
click at [75, 32] on input "text" at bounding box center [80, 29] width 67 height 10
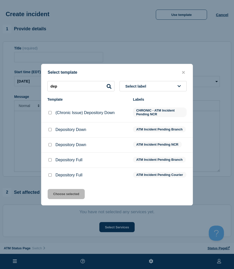
click at [50, 131] on div at bounding box center [49, 129] width 5 height 5
click at [51, 128] on input "Depository Down checkbox" at bounding box center [49, 129] width 3 height 3
click at [57, 198] on button "Choose selected" at bounding box center [66, 194] width 37 height 10
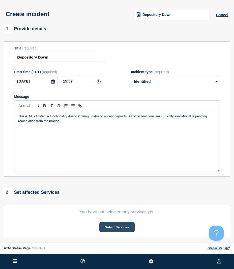
click at [115, 227] on button "Select Services" at bounding box center [116, 227] width 35 height 10
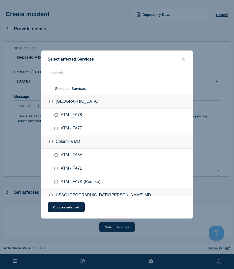
click at [123, 71] on input "text" at bounding box center [117, 73] width 139 height 10
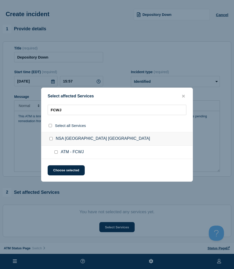
click at [57, 153] on input "ATM - FCWJ checkbox" at bounding box center [55, 151] width 3 height 3
click at [55, 170] on button "Choose selected" at bounding box center [66, 170] width 37 height 10
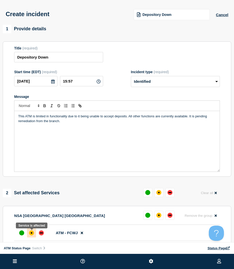
click at [29, 237] on div at bounding box center [31, 232] width 9 height 9
click at [161, 18] on div "Depository Down" at bounding box center [172, 14] width 76 height 11
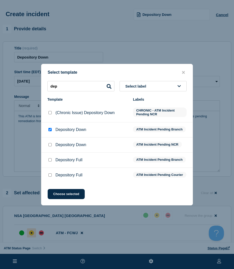
click at [51, 144] on input "Depository Down checkbox" at bounding box center [49, 144] width 3 height 3
click at [59, 196] on button "Choose selected" at bounding box center [66, 194] width 37 height 10
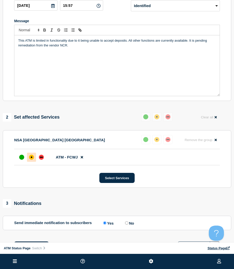
scroll to position [101, 0]
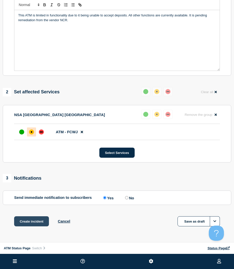
click at [35, 218] on button "Create incident" at bounding box center [31, 221] width 35 height 10
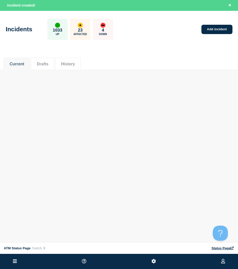
click at [199, 30] on div "Incidents 1033 Up 23 Affected 4 Down Add incident" at bounding box center [119, 27] width 238 height 31
click at [218, 32] on link "Add incident" at bounding box center [216, 29] width 31 height 9
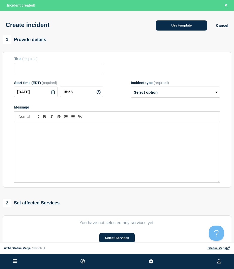
click at [179, 27] on button "Use template" at bounding box center [181, 25] width 51 height 10
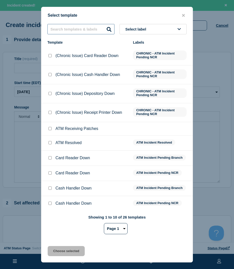
click at [73, 33] on input "text" at bounding box center [80, 29] width 67 height 10
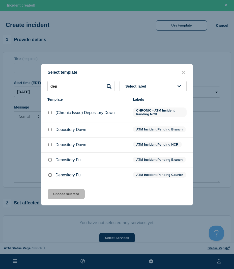
click at [52, 129] on div "Depository Down" at bounding box center [87, 129] width 80 height 5
click at [51, 129] on div at bounding box center [49, 129] width 5 height 5
click at [50, 128] on input "Depository Down checkbox" at bounding box center [49, 129] width 3 height 3
click at [59, 196] on button "Choose selected" at bounding box center [66, 194] width 37 height 10
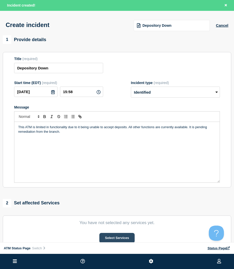
click at [106, 238] on button "Select Services" at bounding box center [116, 238] width 35 height 10
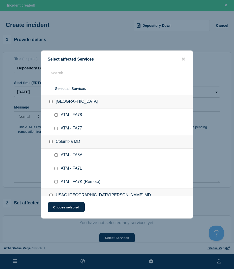
click at [80, 75] on input "text" at bounding box center [117, 73] width 139 height 10
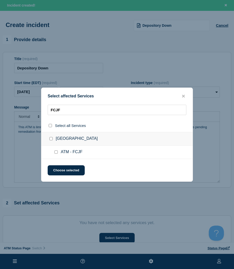
click at [55, 152] on input "ATM - FCJF checkbox" at bounding box center [55, 151] width 3 height 3
click at [56, 167] on button "Choose selected" at bounding box center [66, 170] width 37 height 10
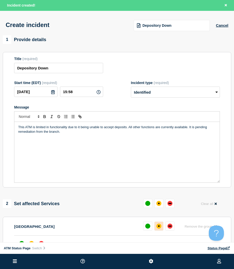
click at [161, 228] on div "affected" at bounding box center [158, 225] width 5 height 5
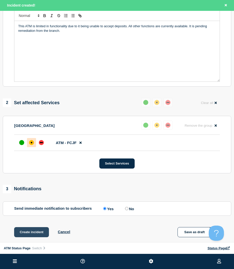
click at [24, 230] on button "Create incident" at bounding box center [31, 232] width 35 height 10
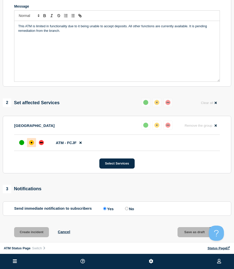
scroll to position [90, 0]
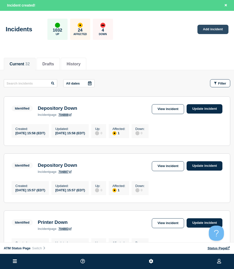
click at [214, 29] on link "Add incident" at bounding box center [212, 29] width 31 height 9
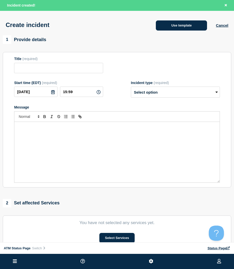
click at [191, 25] on button "Use template" at bounding box center [181, 25] width 51 height 10
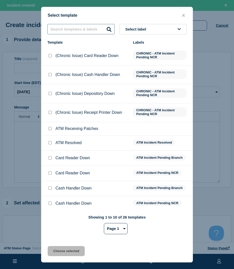
click at [82, 26] on input "text" at bounding box center [80, 29] width 67 height 10
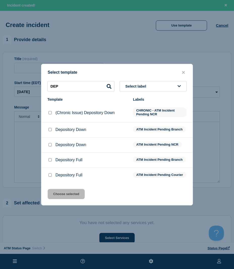
click at [49, 129] on input "Depository Down checkbox" at bounding box center [49, 129] width 3 height 3
click at [62, 192] on button "Choose selected" at bounding box center [66, 194] width 37 height 10
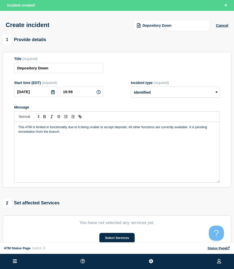
scroll to position [25, 0]
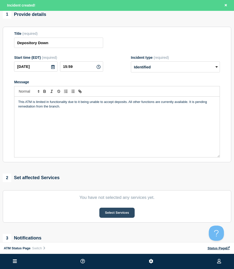
click at [114, 213] on button "Select Services" at bounding box center [116, 212] width 35 height 10
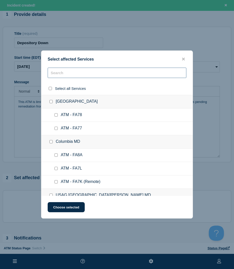
click at [74, 76] on input "text" at bounding box center [117, 73] width 139 height 10
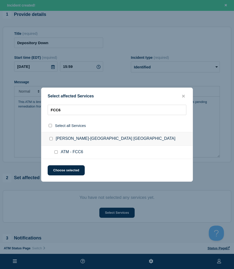
click at [56, 154] on div at bounding box center [56, 151] width 7 height 5
click at [56, 153] on input "ATM - FCC6 checkbox" at bounding box center [55, 151] width 3 height 3
click at [56, 167] on button "Choose selected" at bounding box center [66, 170] width 37 height 10
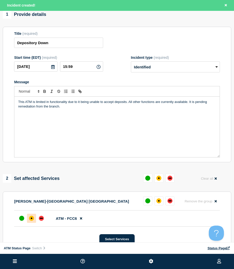
click at [31, 220] on div "affected" at bounding box center [31, 217] width 5 height 5
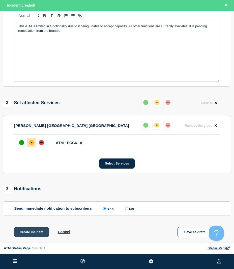
click at [38, 229] on button "Create incident" at bounding box center [31, 232] width 35 height 10
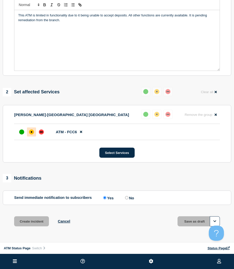
scroll to position [90, 0]
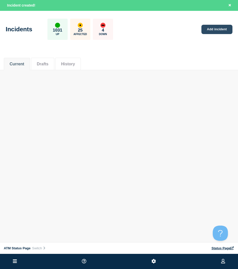
click at [212, 32] on link "Add incident" at bounding box center [216, 29] width 31 height 9
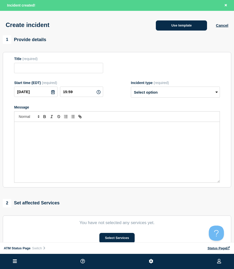
click at [169, 28] on button "Use template" at bounding box center [181, 25] width 51 height 10
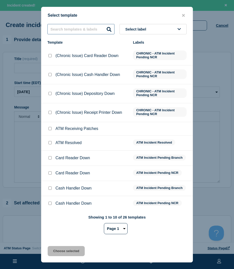
click at [91, 31] on input "text" at bounding box center [80, 29] width 67 height 10
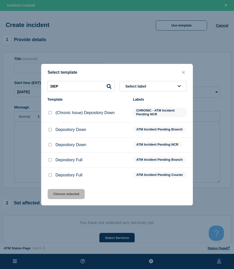
click at [49, 129] on input "Depository Down checkbox" at bounding box center [49, 129] width 3 height 3
click at [66, 202] on div "Select template DEP Select label Template Labels (Chronic Issue) Depository Dow…" at bounding box center [117, 134] width 152 height 141
drag, startPoint x: 66, startPoint y: 200, endPoint x: 80, endPoint y: 230, distance: 33.7
click at [67, 199] on button "Choose selected" at bounding box center [66, 194] width 37 height 10
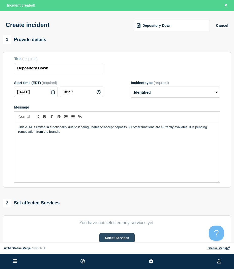
click at [107, 240] on button "Select Services" at bounding box center [116, 238] width 35 height 10
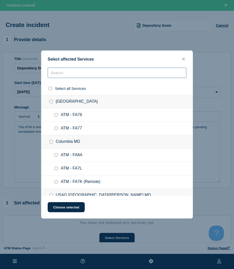
click at [58, 77] on input "text" at bounding box center [117, 73] width 139 height 10
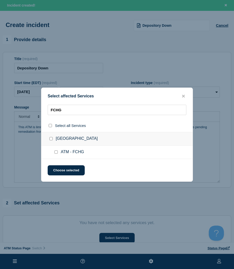
click at [57, 152] on input "ATM - FCHG checkbox" at bounding box center [55, 151] width 3 height 3
drag, startPoint x: 59, startPoint y: 168, endPoint x: 62, endPoint y: 172, distance: 5.2
click at [59, 168] on button "Choose selected" at bounding box center [66, 170] width 37 height 10
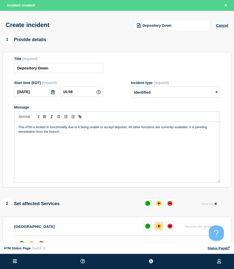
click at [161, 223] on button at bounding box center [158, 225] width 9 height 9
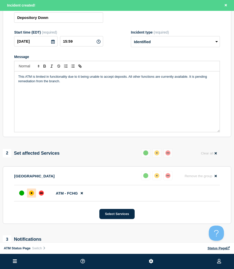
scroll to position [101, 0]
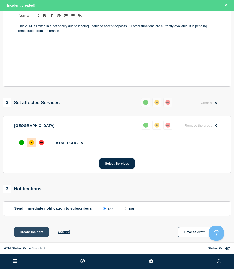
click at [33, 230] on button "Create incident" at bounding box center [31, 232] width 35 height 10
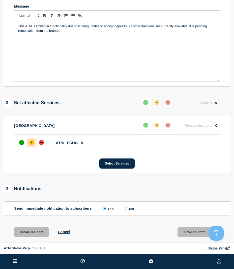
scroll to position [90, 0]
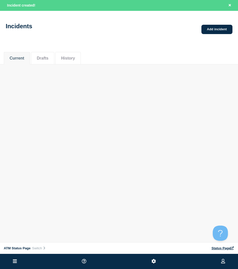
click at [157, 59] on div "Current Drafts History" at bounding box center [119, 55] width 230 height 17
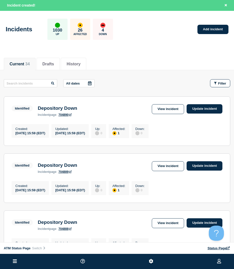
click at [215, 81] on icon "button" at bounding box center [215, 82] width 3 height 3
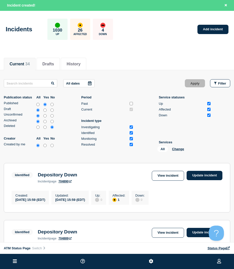
click at [178, 146] on div "All Change" at bounding box center [182, 150] width 50 height 8
click at [178, 149] on button "Change" at bounding box center [178, 149] width 12 height 4
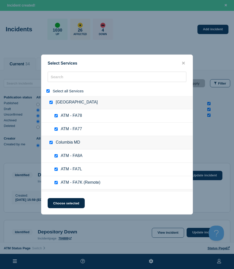
click at [49, 93] on div at bounding box center [48, 90] width 7 height 5
click at [48, 92] on input "select all" at bounding box center [47, 90] width 3 height 3
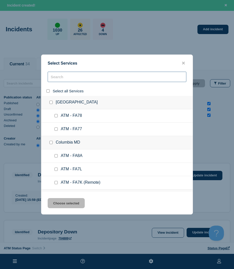
click at [66, 78] on input "search" at bounding box center [117, 77] width 139 height 10
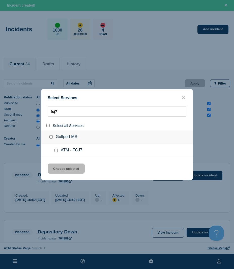
click at [57, 149] on input "service: ATM - FCJ7" at bounding box center [55, 149] width 3 height 3
click at [60, 163] on div "Select Services fcj7 Select all Services Gulfport MS ATM - FCJ7 Choose selected" at bounding box center [117, 134] width 152 height 91
click at [62, 166] on button "Choose selected" at bounding box center [66, 168] width 37 height 10
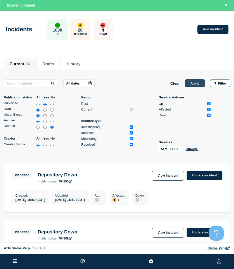
click at [191, 85] on button "Apply" at bounding box center [195, 83] width 20 height 8
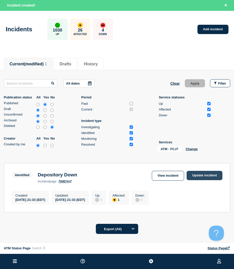
click at [205, 171] on link "Update incident" at bounding box center [204, 175] width 36 height 9
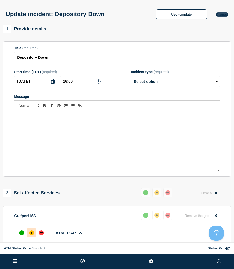
click at [223, 13] on div "Use template Cancel" at bounding box center [187, 14] width 81 height 11
click at [219, 16] on button "Cancel" at bounding box center [222, 14] width 12 height 4
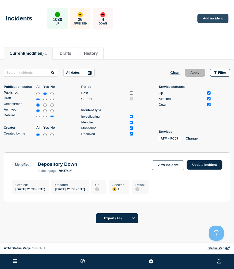
click at [217, 20] on link "Add incident" at bounding box center [212, 18] width 31 height 9
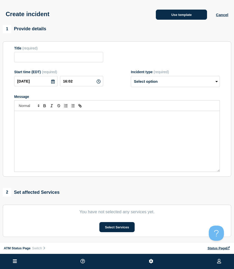
click at [175, 17] on button "Use template" at bounding box center [181, 15] width 51 height 10
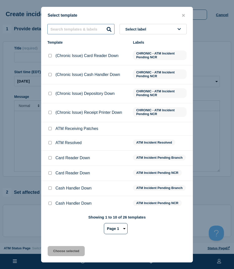
click at [62, 29] on input "text" at bounding box center [80, 29] width 67 height 10
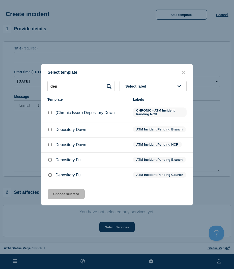
click at [50, 128] on input "Depository Down checkbox" at bounding box center [49, 129] width 3 height 3
click at [63, 193] on button "Choose selected" at bounding box center [66, 194] width 37 height 10
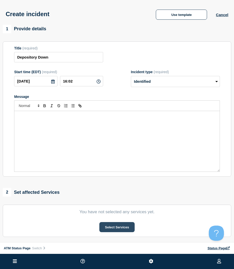
click at [114, 226] on button "Select Services" at bounding box center [116, 227] width 35 height 10
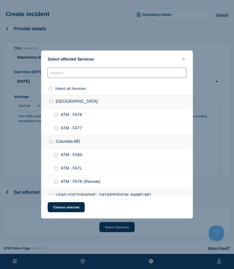
click at [67, 77] on input "text" at bounding box center [117, 73] width 139 height 10
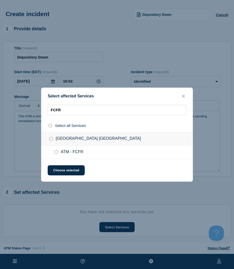
click at [56, 152] on input "ATM - FCFR checkbox" at bounding box center [55, 151] width 3 height 3
click at [53, 176] on div "Select affected Services FCFR Select all Services [GEOGRAPHIC_DATA] [GEOGRAPHIC…" at bounding box center [117, 134] width 152 height 94
click at [57, 171] on button "Choose selected" at bounding box center [66, 170] width 37 height 10
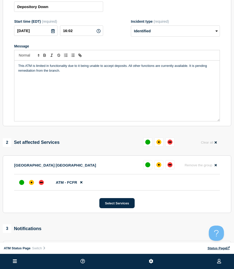
click at [31, 187] on div at bounding box center [31, 182] width 9 height 9
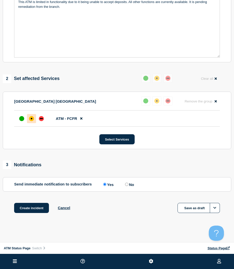
click at [28, 215] on div "Create incident Cancel Save as draft" at bounding box center [117, 214] width 228 height 23
click at [26, 210] on div "Create incident Cancel Save as draft" at bounding box center [117, 214] width 228 height 23
click at [27, 209] on button "Create incident" at bounding box center [31, 208] width 35 height 10
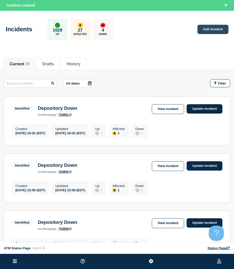
click at [215, 31] on link "Add incident" at bounding box center [212, 29] width 31 height 9
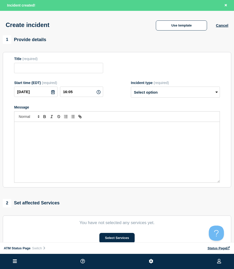
click at [190, 31] on div "Create incident Use template Cancel" at bounding box center [117, 23] width 234 height 25
click at [189, 30] on button "Use template" at bounding box center [181, 25] width 51 height 10
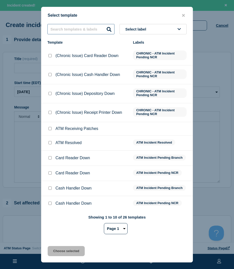
click at [103, 30] on input "text" at bounding box center [80, 29] width 67 height 10
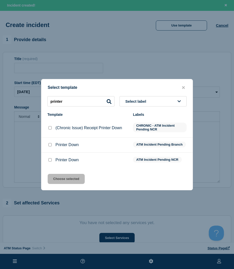
click at [51, 145] on input "Printer Down checkbox" at bounding box center [49, 144] width 3 height 3
click at [48, 161] on div at bounding box center [49, 159] width 5 height 5
click at [48, 161] on input "Printer Down checkbox" at bounding box center [49, 159] width 3 height 3
click at [55, 178] on button "Choose selected" at bounding box center [66, 179] width 37 height 10
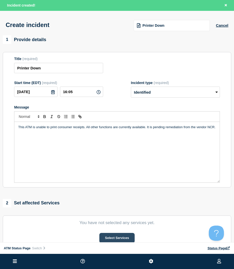
click at [128, 237] on button "Select Services" at bounding box center [116, 238] width 35 height 10
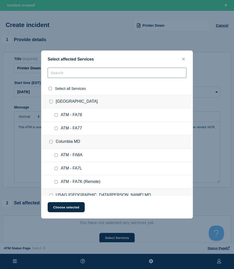
click at [53, 74] on input "text" at bounding box center [117, 73] width 139 height 10
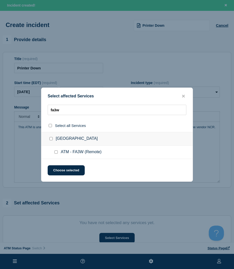
click at [58, 152] on div at bounding box center [56, 151] width 7 height 5
click at [57, 151] on input "ATM - FA3W (Remote) checkbox" at bounding box center [55, 151] width 3 height 3
click at [55, 168] on button "Choose selected" at bounding box center [66, 170] width 37 height 10
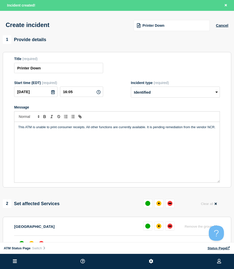
scroll to position [50, 0]
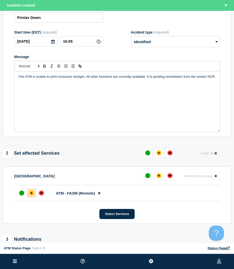
click at [33, 197] on div at bounding box center [31, 192] width 9 height 9
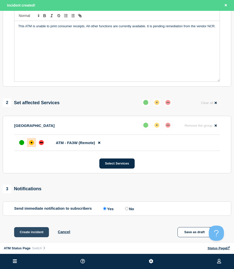
click at [35, 230] on button "Create incident" at bounding box center [31, 232] width 35 height 10
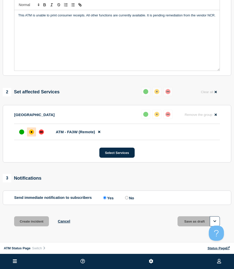
scroll to position [90, 0]
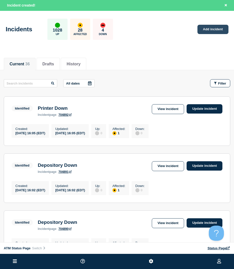
click at [212, 31] on link "Add incident" at bounding box center [212, 29] width 31 height 9
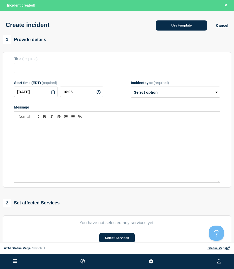
click at [173, 27] on button "Use template" at bounding box center [181, 25] width 51 height 10
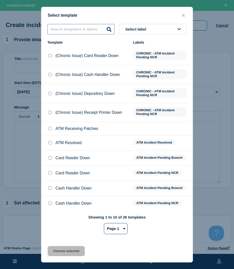
click at [66, 28] on input "text" at bounding box center [80, 29] width 67 height 10
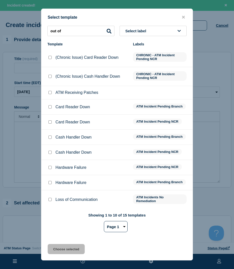
click at [120, 234] on div "Showing 1 to 10 of 15 templates Page 1 Page 2 1 2" at bounding box center [116, 224] width 139 height 23
click at [120, 231] on select "Page 1 Page 2" at bounding box center [116, 226] width 24 height 11
click at [104, 222] on select "Page 1 Page 2" at bounding box center [116, 226] width 24 height 11
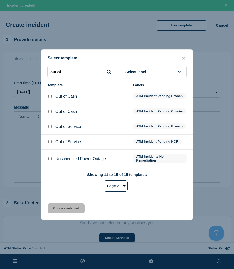
click at [52, 143] on div at bounding box center [49, 141] width 5 height 5
click at [50, 143] on input "Out of Service checkbox" at bounding box center [49, 141] width 3 height 3
click at [67, 213] on button "Choose selected" at bounding box center [66, 208] width 37 height 10
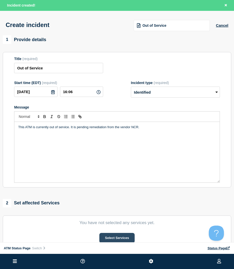
click at [127, 238] on button "Select Services" at bounding box center [116, 238] width 35 height 10
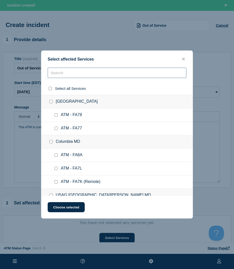
click at [66, 76] on input "text" at bounding box center [117, 73] width 139 height 10
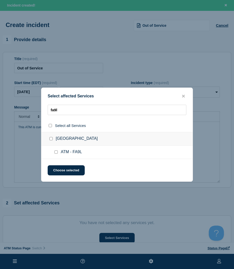
click at [55, 153] on input "ATM - FA9L checkbox" at bounding box center [55, 151] width 3 height 3
click at [59, 167] on button "Choose selected" at bounding box center [66, 170] width 37 height 10
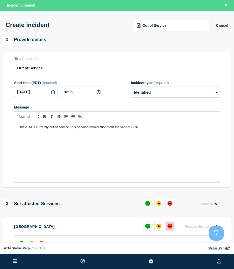
click at [171, 226] on div "down" at bounding box center [169, 225] width 5 height 5
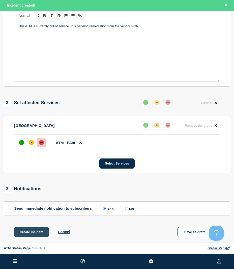
click at [34, 230] on button "Create incident" at bounding box center [31, 232] width 35 height 10
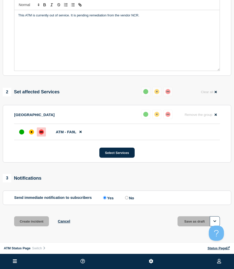
scroll to position [90, 0]
